Goal: Find specific page/section: Find specific page/section

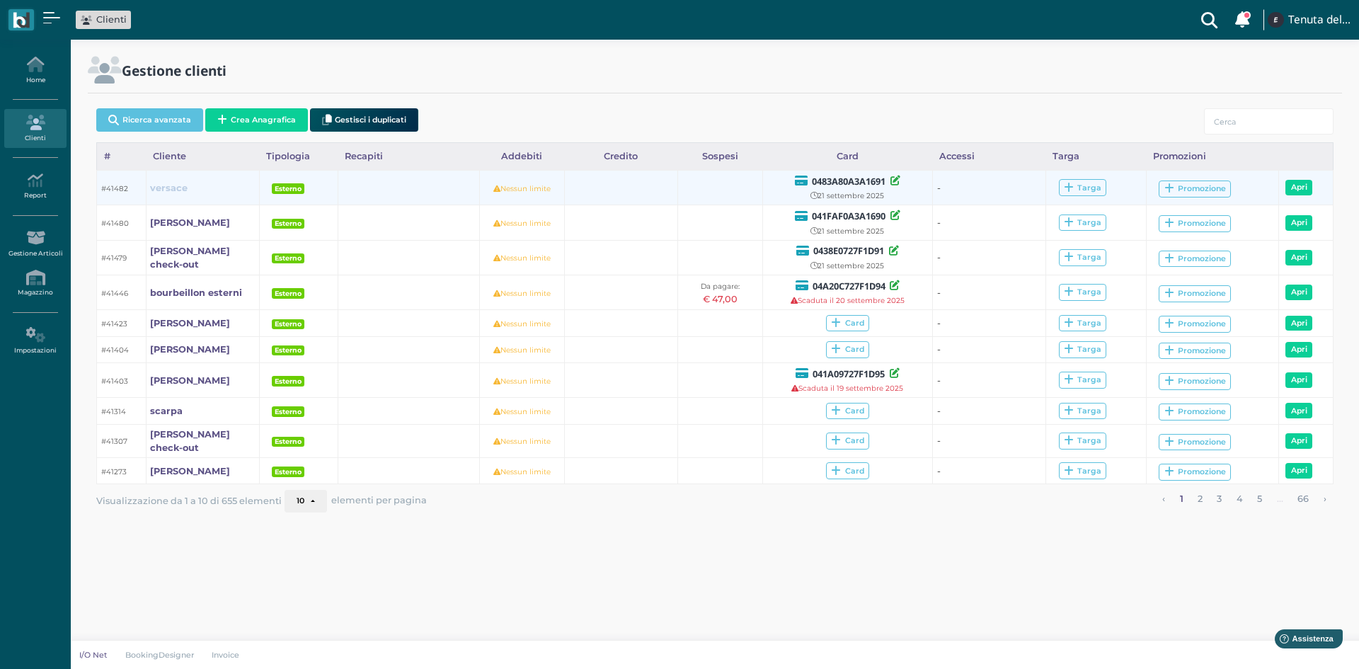
click at [175, 185] on b "versace" at bounding box center [169, 188] width 38 height 11
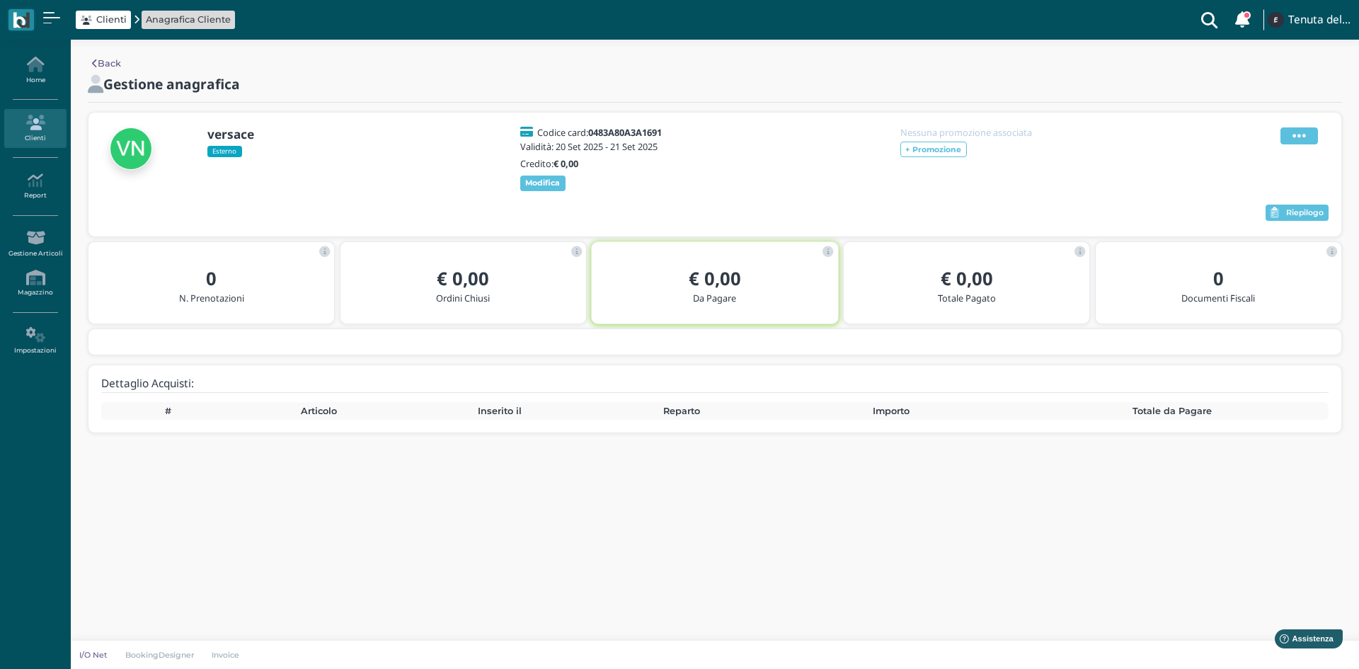
click at [1299, 134] on icon at bounding box center [1298, 136] width 13 height 16
click at [1299, 133] on icon at bounding box center [1298, 136] width 13 height 16
click at [30, 74] on link "Home" at bounding box center [35, 70] width 62 height 39
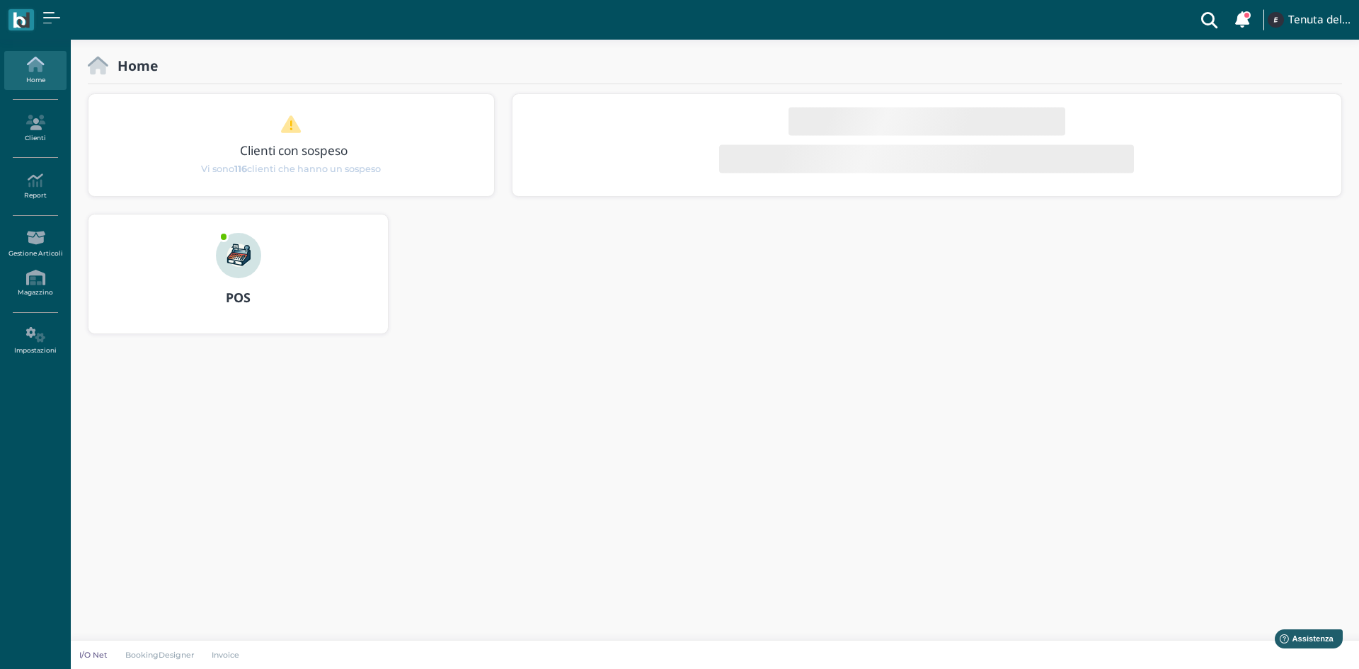
click at [235, 247] on img at bounding box center [238, 255] width 45 height 45
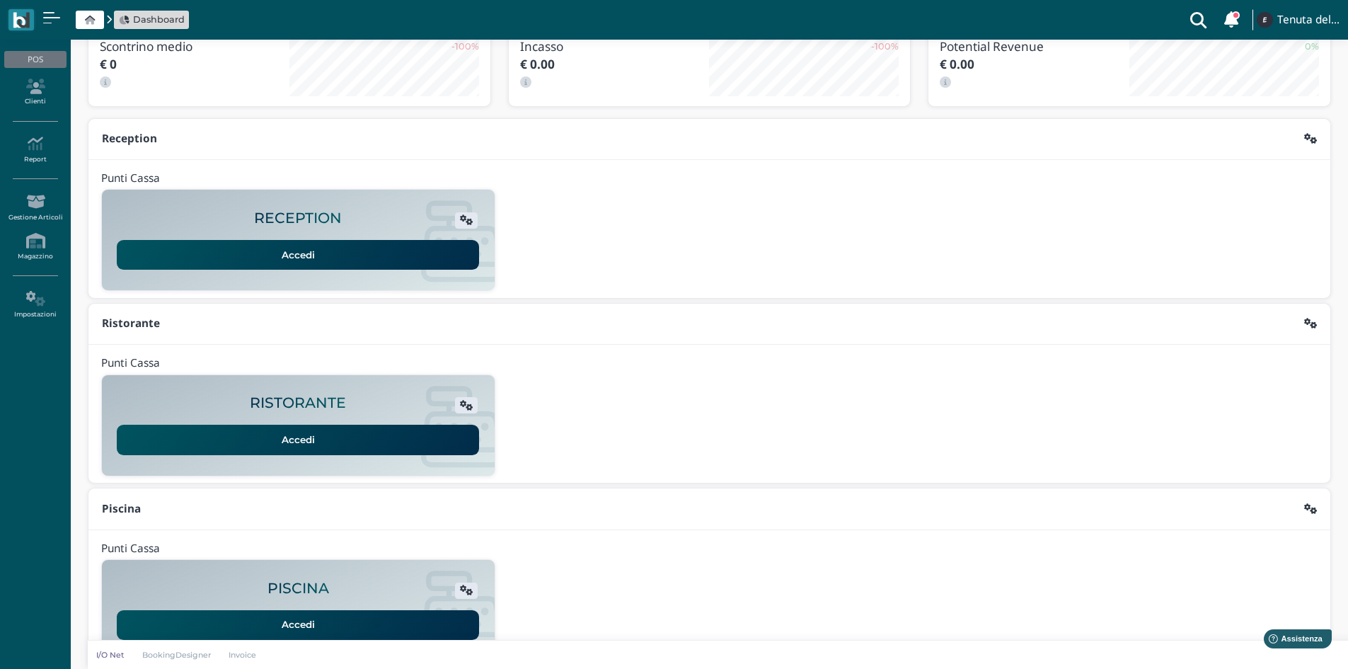
scroll to position [115, 0]
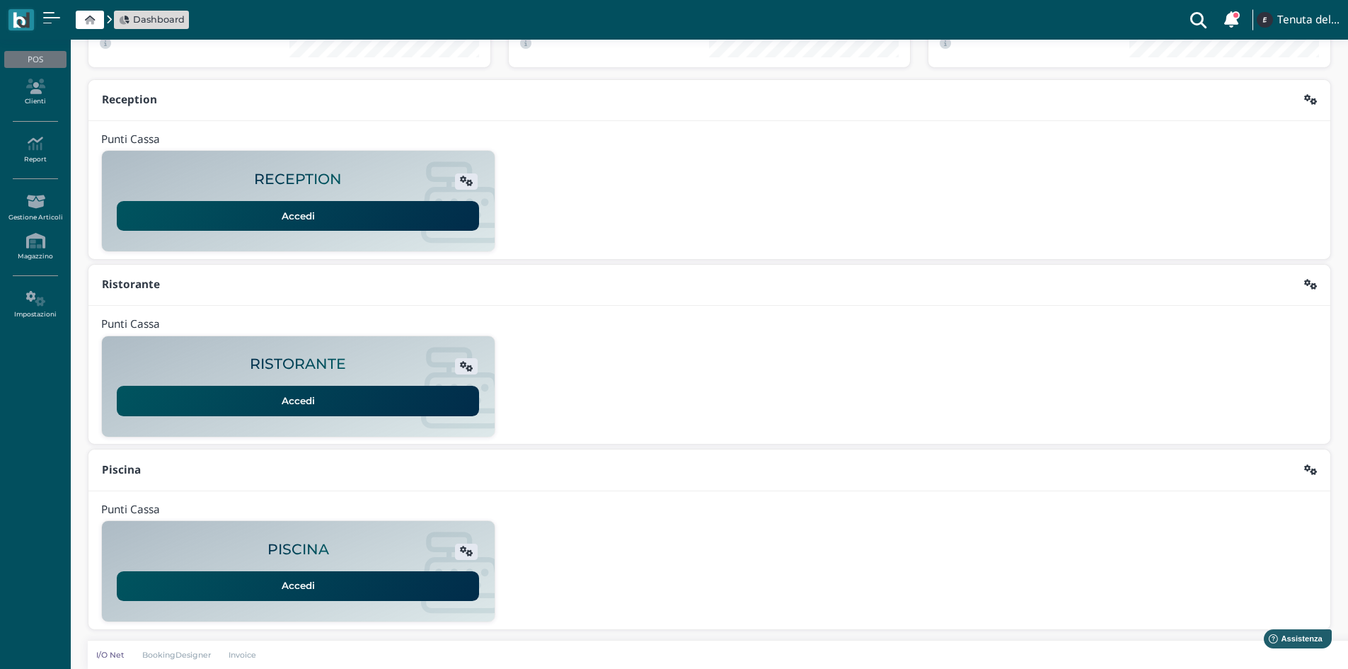
click at [328, 581] on link "Accedi" at bounding box center [298, 586] width 362 height 30
